Goal: Check status: Check status

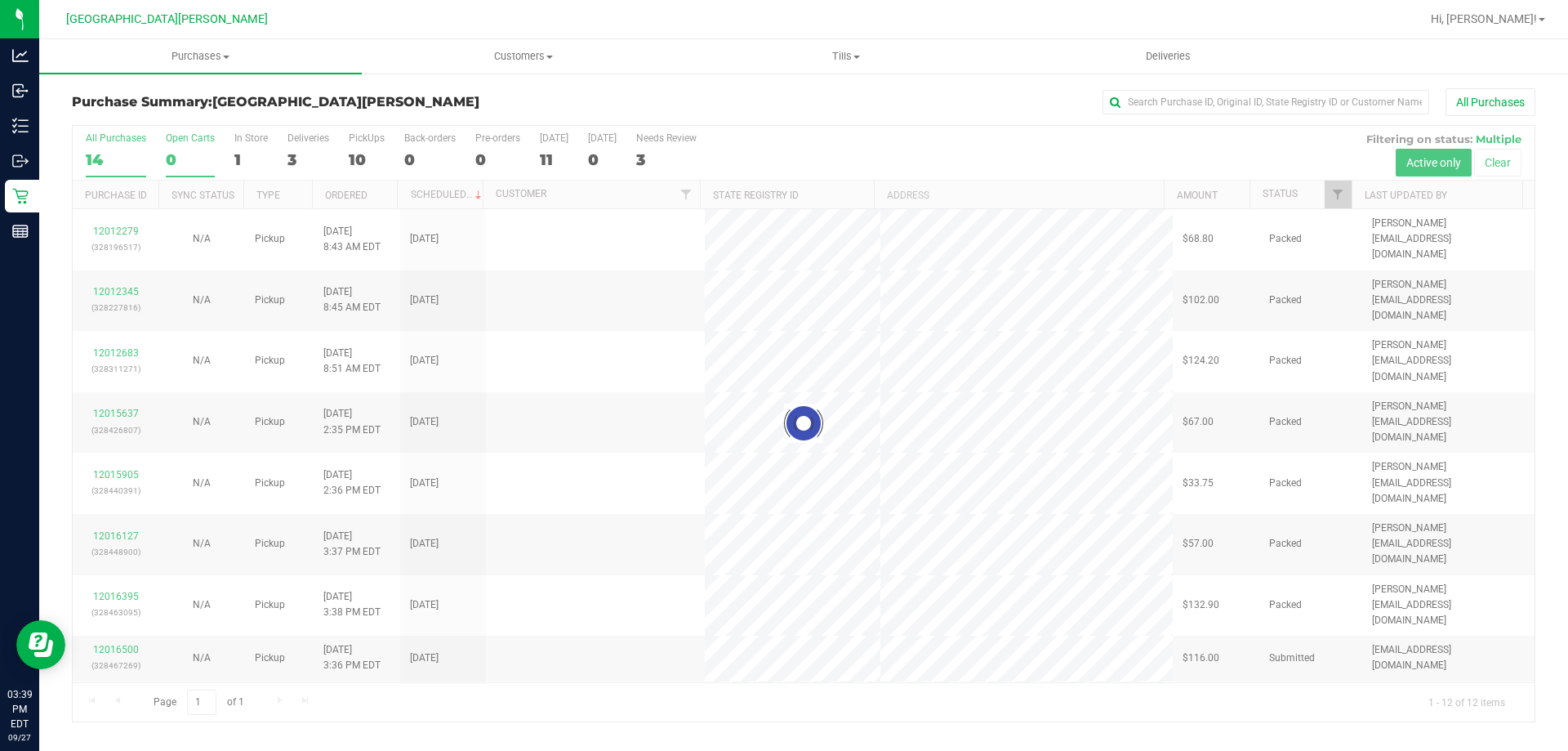
click at [170, 156] on div "0" at bounding box center [190, 159] width 49 height 19
click at [0, 0] on input "Open Carts 0" at bounding box center [0, 0] width 0 height 0
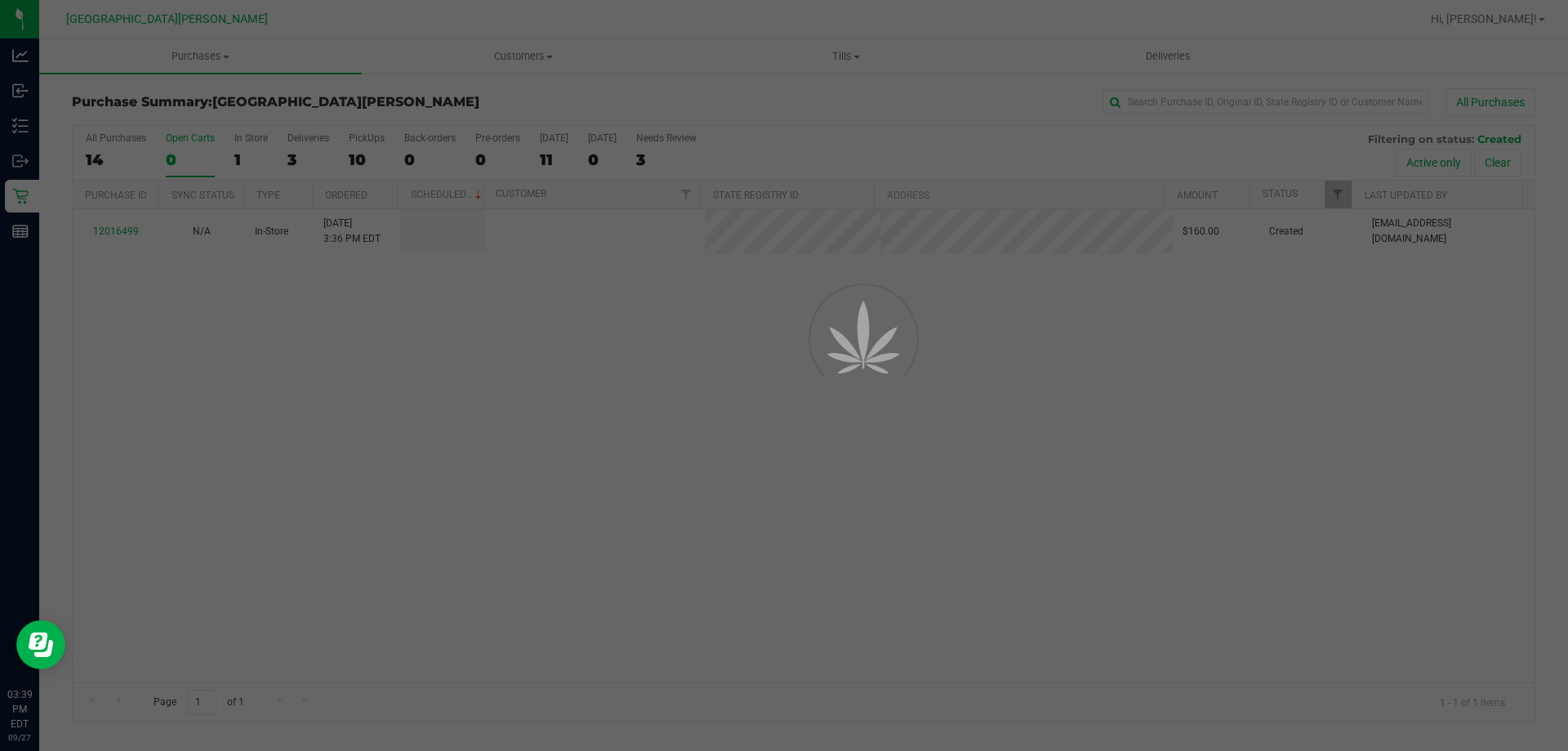
click at [176, 146] on div at bounding box center [784, 375] width 1568 height 751
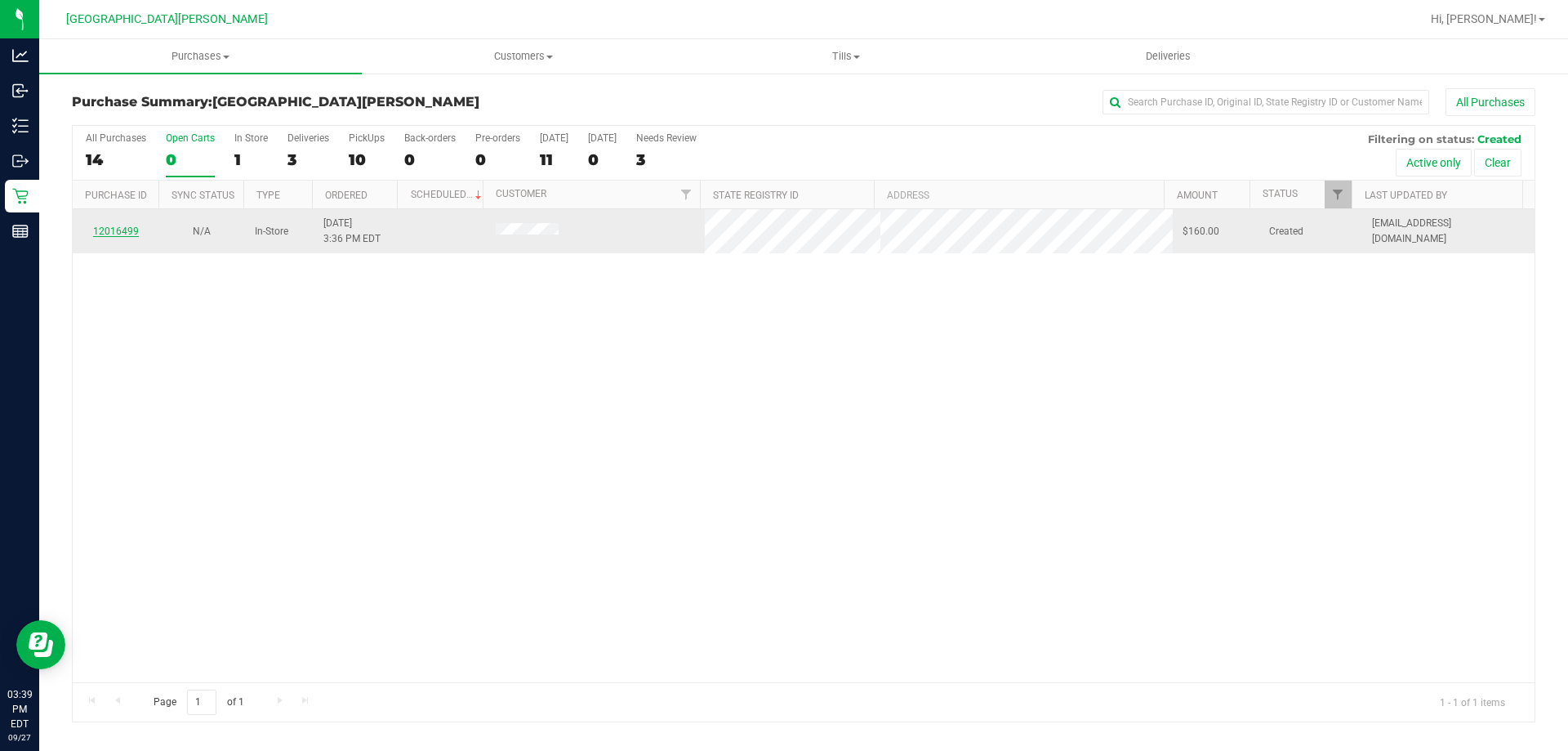
click at [118, 232] on link "12016499" at bounding box center [115, 231] width 46 height 12
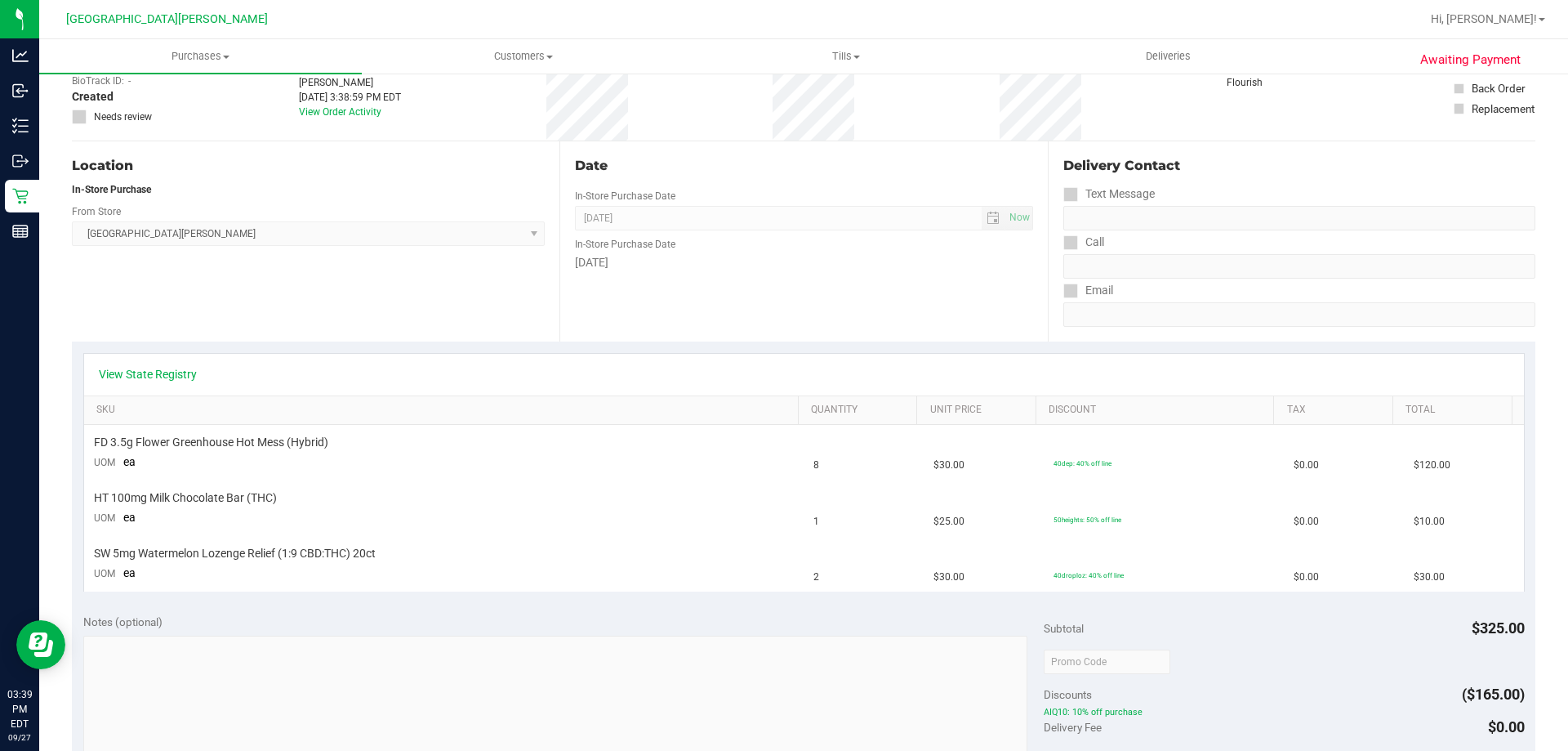
scroll to position [100, 0]
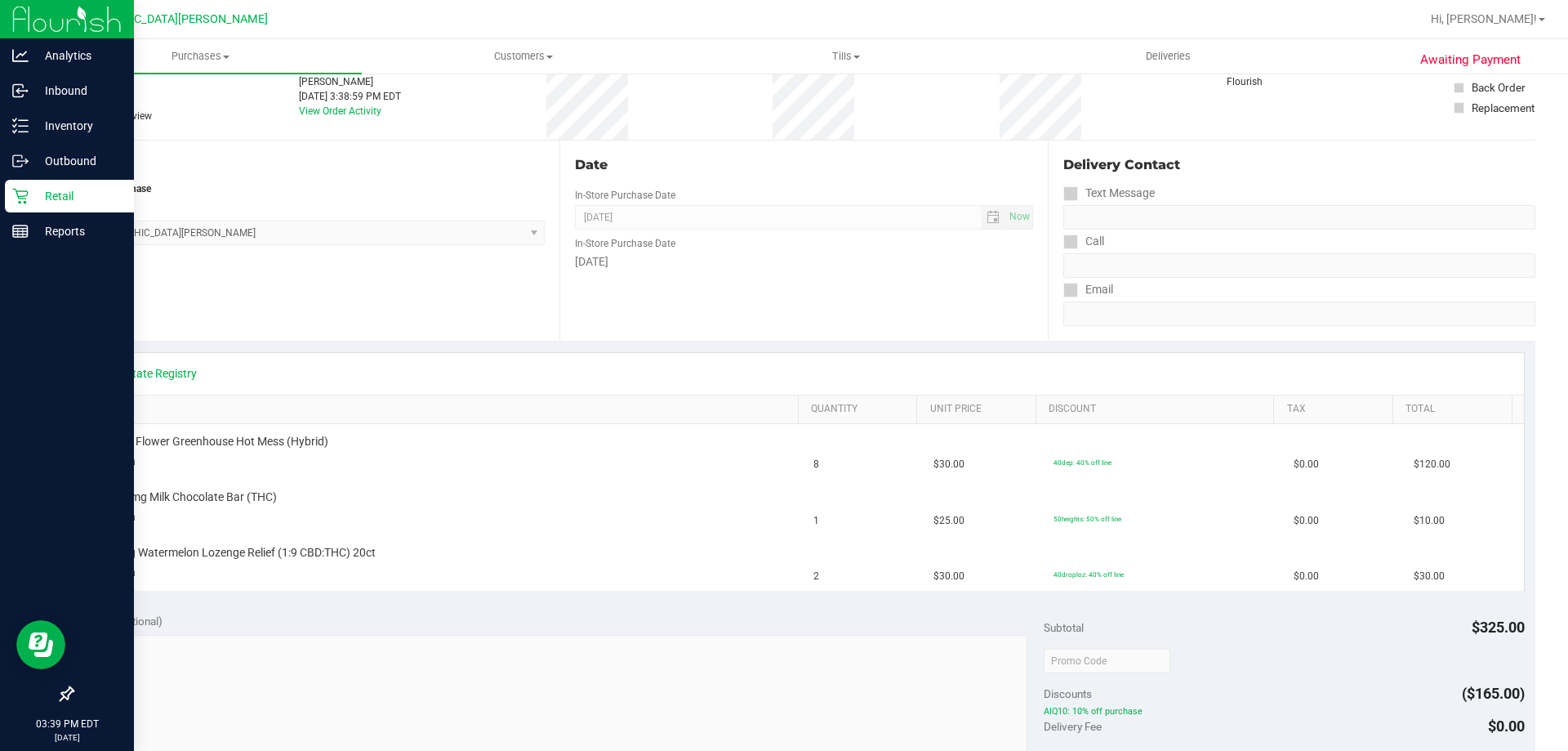
click at [17, 196] on icon at bounding box center [21, 196] width 17 height 17
